Goal: Information Seeking & Learning: Learn about a topic

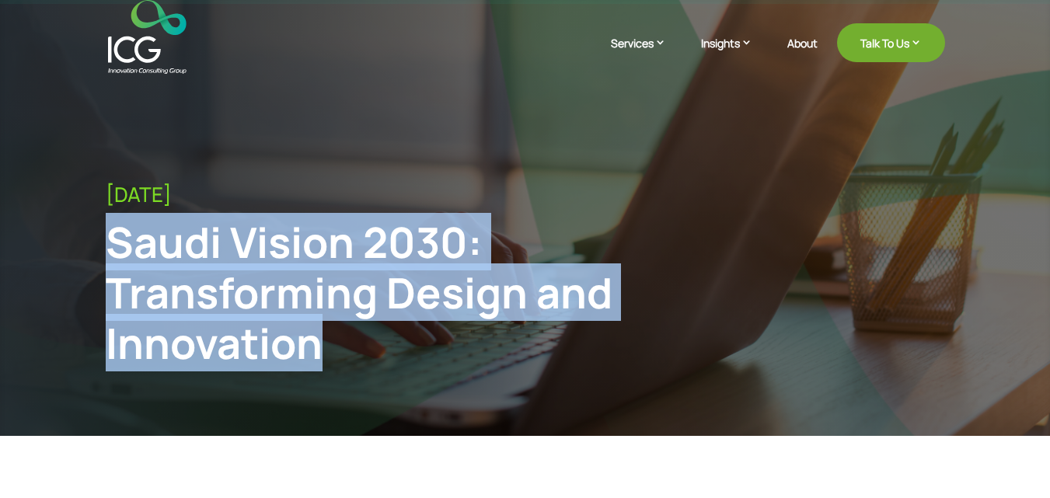
click at [138, 63] on img at bounding box center [147, 37] width 79 height 74
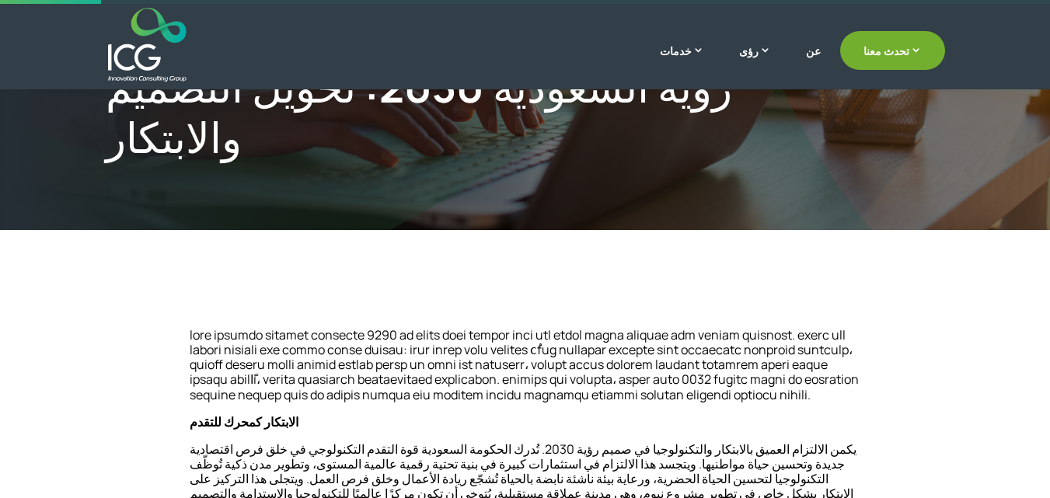
scroll to position [160, 0]
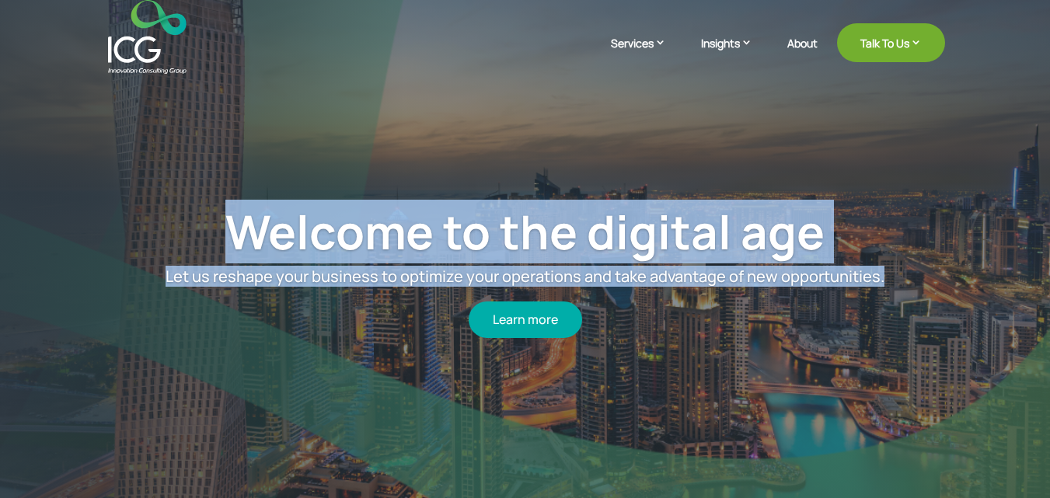
drag, startPoint x: 890, startPoint y: 276, endPoint x: 198, endPoint y: 253, distance: 692.2
click at [198, 253] on div "Welcome to the digital age Let us reshape your business to optimize your operat…" at bounding box center [525, 270] width 924 height 407
copy div "Welcome to the digital age Let us reshape your business to optimize your operat…"
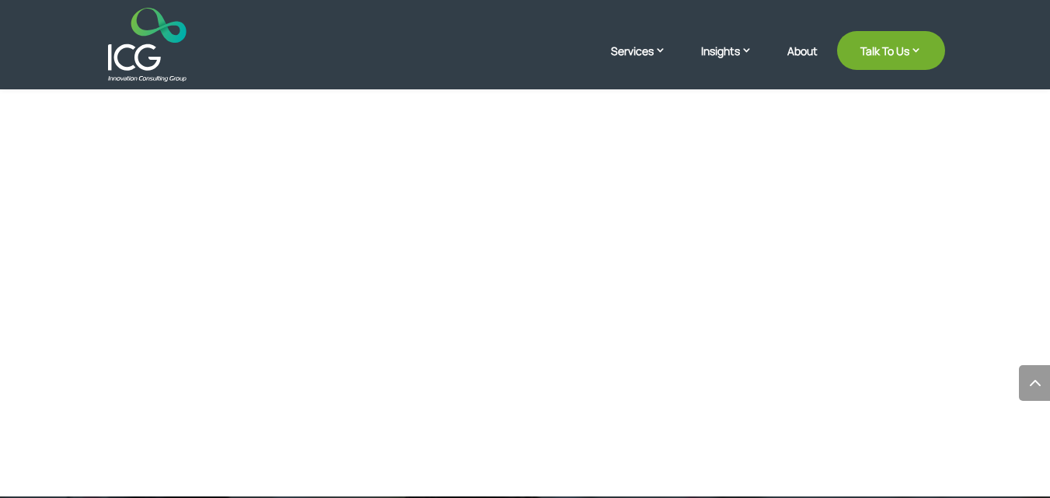
scroll to position [3100, 0]
